Goal: Task Accomplishment & Management: Use online tool/utility

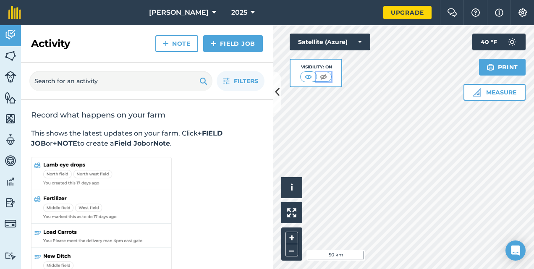
click at [321, 73] on img at bounding box center [323, 77] width 10 height 8
click at [308, 73] on img at bounding box center [309, 77] width 10 height 8
click at [324, 76] on img at bounding box center [323, 77] width 10 height 8
click at [296, 71] on div "Visibility: Off" at bounding box center [316, 73] width 52 height 29
click at [286, 240] on button "+" at bounding box center [292, 238] width 13 height 13
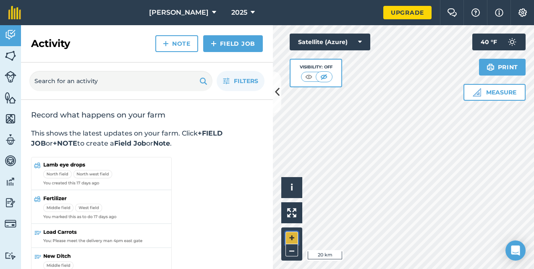
click at [286, 240] on button "+" at bounding box center [292, 238] width 13 height 13
click at [534, 186] on html "Noah i Bush 2025 Upgrade Farm Chat Help Info Settings Map printing is not avail…" at bounding box center [267, 134] width 534 height 269
click at [296, 233] on button "+" at bounding box center [292, 238] width 13 height 13
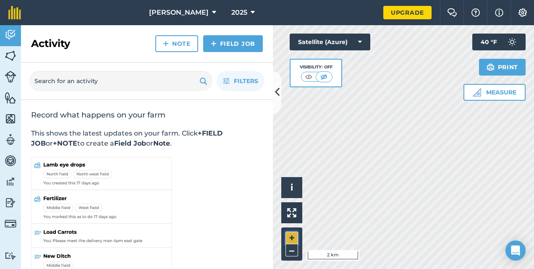
click at [296, 233] on button "+" at bounding box center [292, 238] width 13 height 13
click at [363, 41] on button "Satellite (Azure)" at bounding box center [330, 42] width 81 height 17
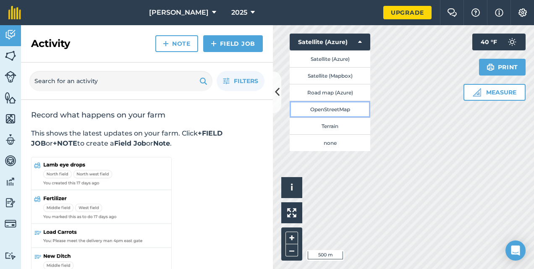
click at [340, 110] on button "OpenStreetMap" at bounding box center [330, 109] width 81 height 17
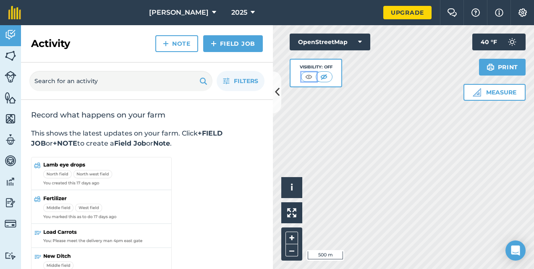
click at [307, 74] on img at bounding box center [309, 77] width 10 height 8
click at [293, 250] on button "–" at bounding box center [292, 250] width 13 height 12
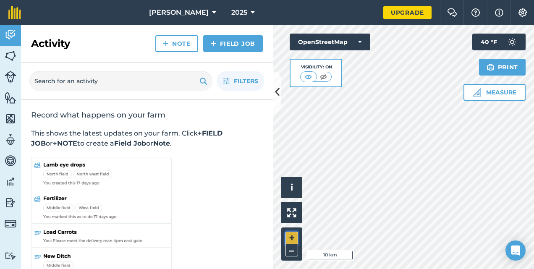
click at [292, 236] on button "+" at bounding box center [292, 238] width 13 height 13
click at [333, 39] on button "OpenStreetMap" at bounding box center [330, 42] width 81 height 17
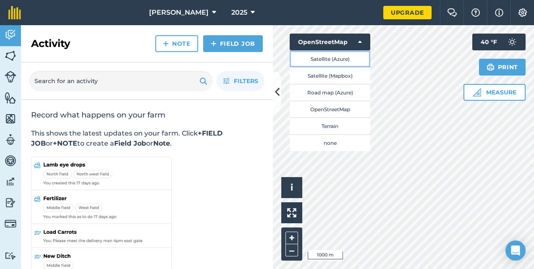
click at [341, 60] on button "Satellite (Azure)" at bounding box center [330, 58] width 81 height 17
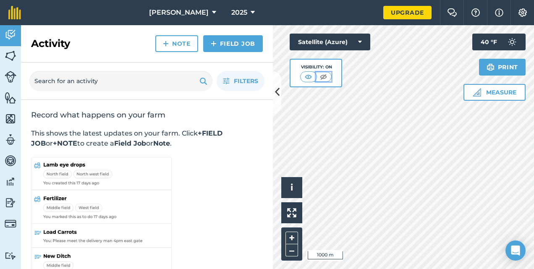
click at [322, 76] on img at bounding box center [323, 77] width 10 height 8
click at [295, 239] on button "+" at bounding box center [292, 238] width 13 height 13
click at [534, 78] on html "Noah i Bush 2025 Upgrade Farm Chat Help Info Settings Map printing is not avail…" at bounding box center [267, 134] width 534 height 269
click at [290, 233] on button "+" at bounding box center [292, 238] width 13 height 13
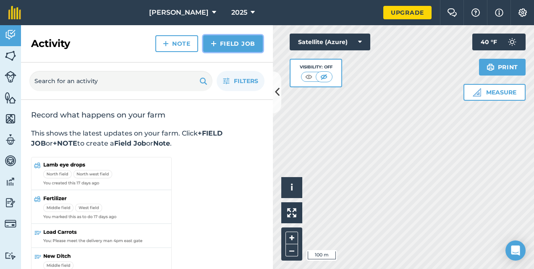
click at [236, 47] on link "Field Job" at bounding box center [233, 43] width 60 height 17
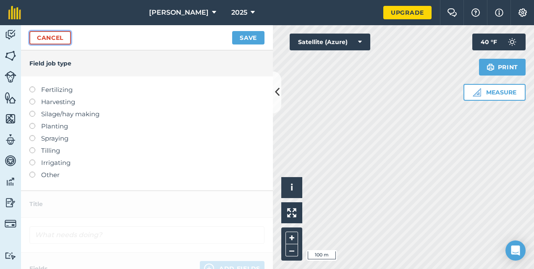
click at [66, 38] on link "Cancel" at bounding box center [50, 37] width 42 height 13
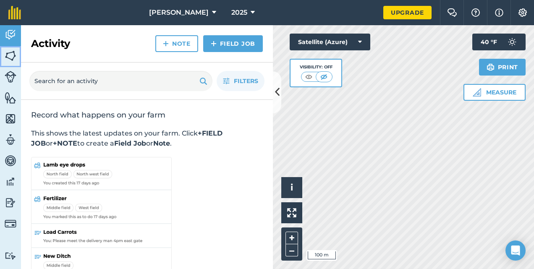
click at [17, 52] on link "Fields" at bounding box center [10, 56] width 21 height 21
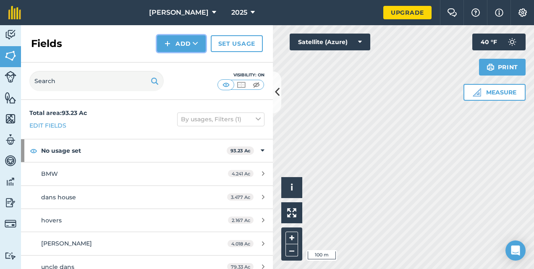
click at [185, 42] on button "Add" at bounding box center [181, 43] width 49 height 17
click at [189, 59] on link "Draw" at bounding box center [181, 62] width 46 height 18
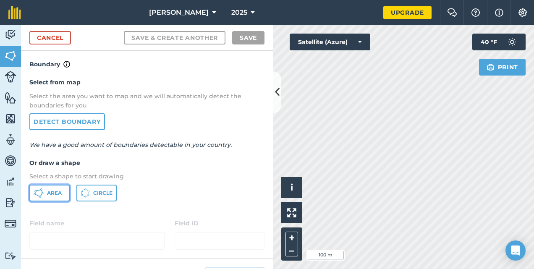
click at [47, 196] on span "Area" at bounding box center [54, 193] width 15 height 7
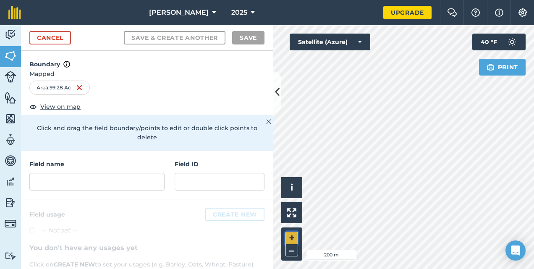
click at [286, 244] on button "+" at bounding box center [292, 238] width 13 height 13
click at [294, 254] on button "–" at bounding box center [292, 250] width 13 height 12
click at [297, 213] on button at bounding box center [291, 212] width 21 height 21
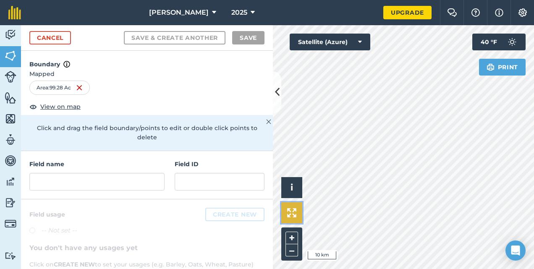
click at [297, 213] on button at bounding box center [291, 212] width 21 height 21
click at [295, 233] on button "+" at bounding box center [292, 238] width 13 height 13
click at [216, 176] on div "Activity Fields Livestock Features Maps Team Vehicles Data Reporting Billing Tu…" at bounding box center [267, 147] width 534 height 244
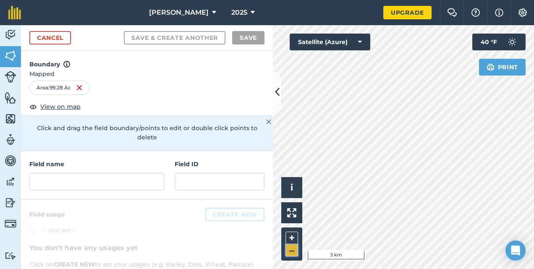
click at [290, 251] on button "–" at bounding box center [292, 250] width 13 height 12
click at [294, 232] on button "+" at bounding box center [292, 238] width 13 height 13
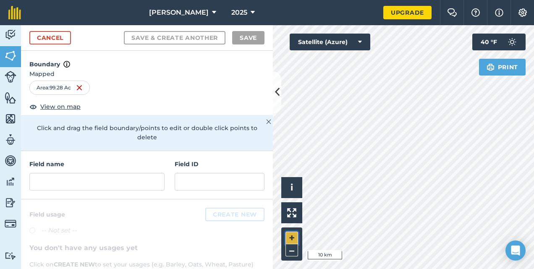
click at [294, 232] on button "+" at bounding box center [292, 238] width 13 height 13
click at [286, 239] on button "+" at bounding box center [292, 238] width 13 height 13
click at [534, 144] on html "Noah i Bush 2025 Upgrade Farm Chat Help Info Settings Map printing is not avail…" at bounding box center [267, 134] width 534 height 269
click at [289, 238] on button "+" at bounding box center [292, 238] width 13 height 13
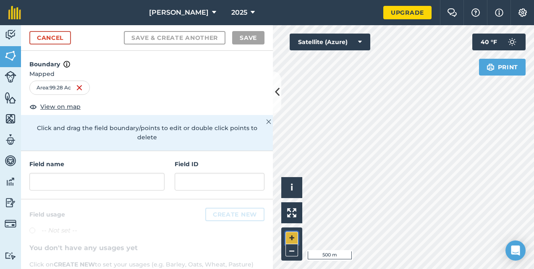
click at [293, 236] on button "+" at bounding box center [292, 238] width 13 height 13
click at [293, 234] on button "+" at bounding box center [292, 238] width 13 height 13
click at [534, 155] on html "Noah i Bush 2025 Upgrade Farm Chat Help Info Settings Map printing is not avail…" at bounding box center [267, 134] width 534 height 269
click at [297, 236] on button "+" at bounding box center [292, 238] width 13 height 13
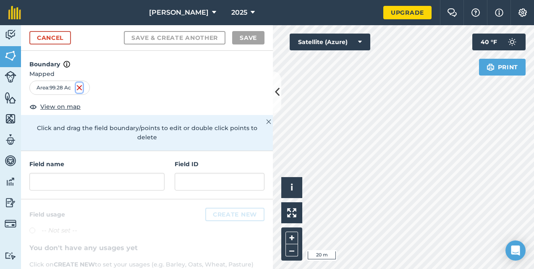
click at [81, 87] on img at bounding box center [79, 88] width 7 height 10
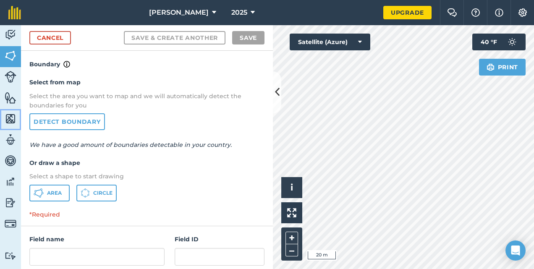
click at [15, 121] on img at bounding box center [11, 119] width 12 height 13
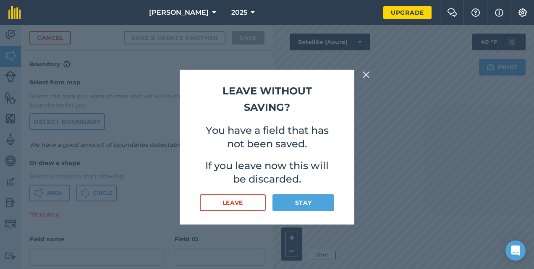
click at [361, 74] on button at bounding box center [366, 75] width 10 height 10
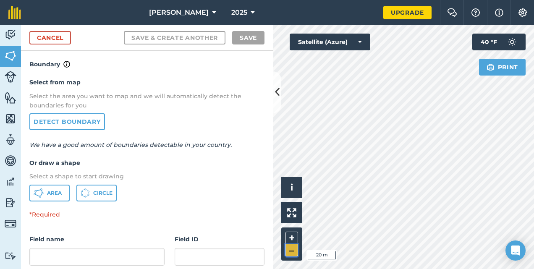
click at [291, 249] on button "–" at bounding box center [292, 250] width 13 height 12
click at [289, 182] on div "Click to start drawing i © 2025 TomTom, Microsoft 200 m + –" at bounding box center [403, 147] width 261 height 244
click at [243, 76] on div "Activity Fields Livestock Features Maps Team Vehicles Data Reporting Billing Tu…" at bounding box center [267, 147] width 534 height 244
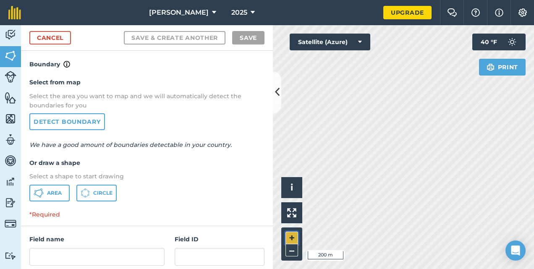
click at [287, 236] on button "+" at bounding box center [292, 238] width 13 height 13
click at [485, 48] on div "Click to start drawing i © 2025 TomTom, Microsoft 50 m + – Satellite (Azure) Pr…" at bounding box center [403, 147] width 261 height 244
click at [8, 53] on img at bounding box center [11, 56] width 12 height 13
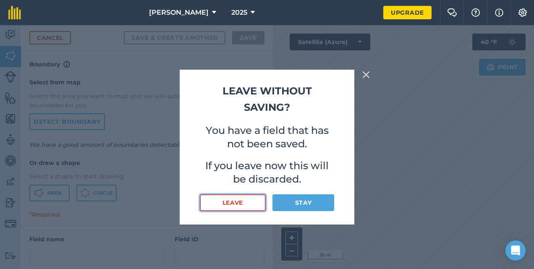
click at [237, 202] on button "Leave" at bounding box center [233, 202] width 66 height 17
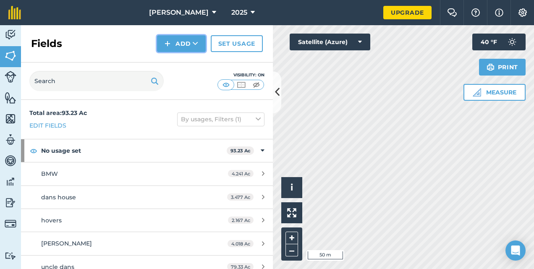
click at [179, 40] on button "Add" at bounding box center [181, 43] width 49 height 17
click at [183, 58] on link "Draw" at bounding box center [181, 62] width 46 height 18
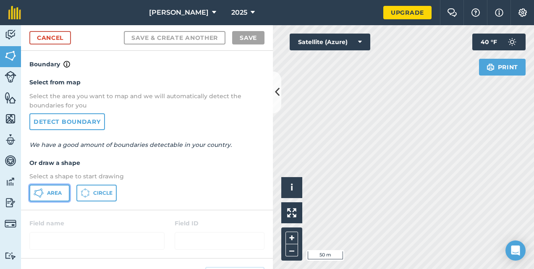
click at [48, 188] on button "Area" at bounding box center [49, 193] width 40 height 17
